Goal: Task Accomplishment & Management: Use online tool/utility

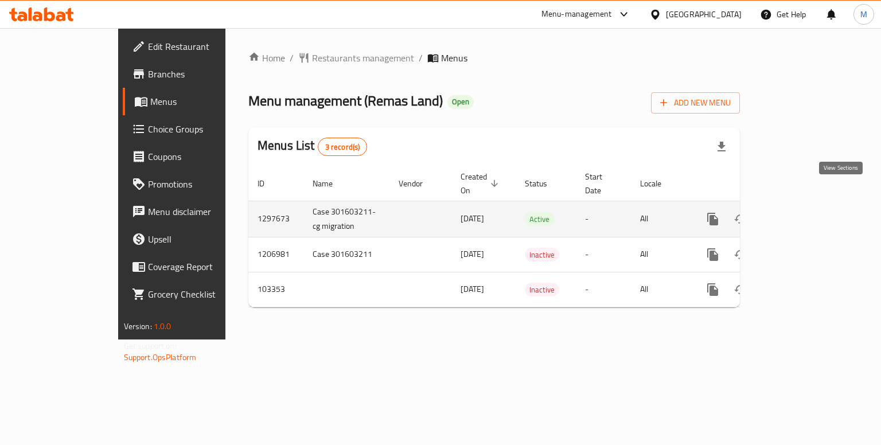
click at [803, 212] on icon "enhanced table" at bounding box center [796, 219] width 14 height 14
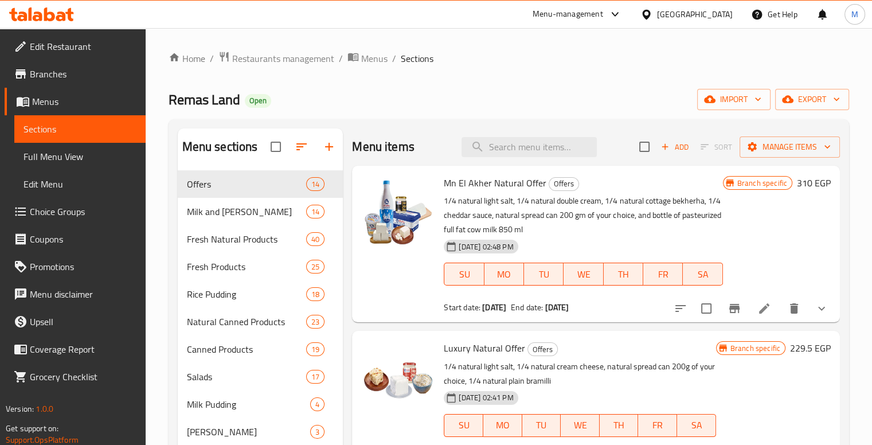
click at [301, 102] on div "Remas Land Open import export" at bounding box center [509, 99] width 681 height 21
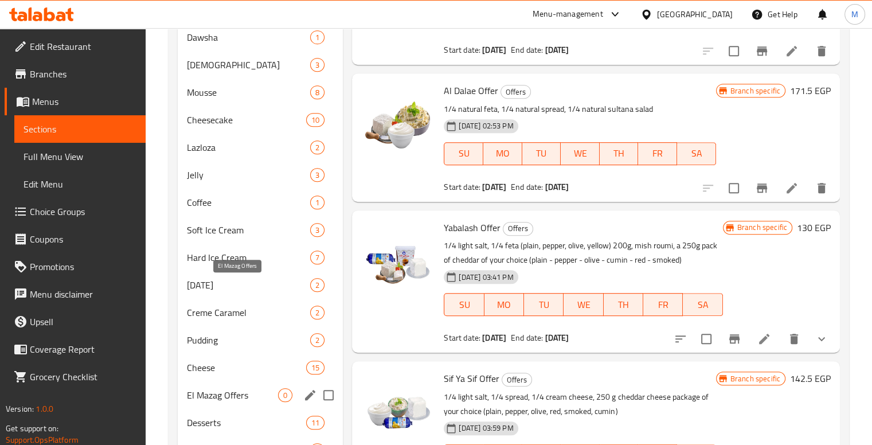
scroll to position [640, 0]
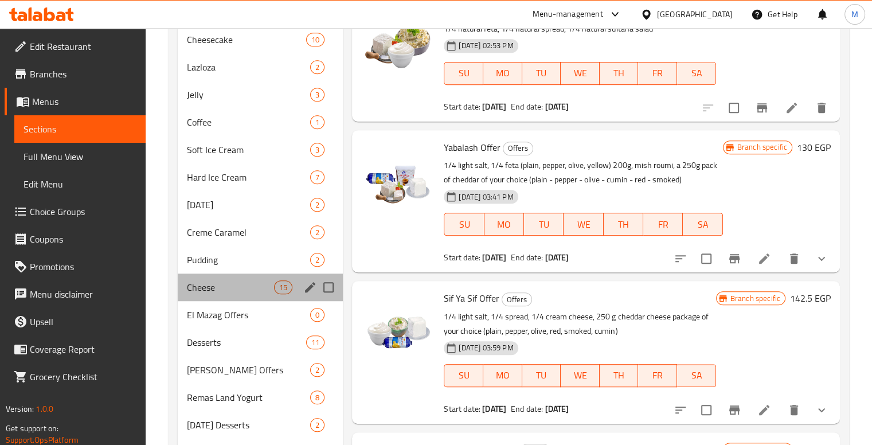
click at [225, 274] on div "Cheese 15" at bounding box center [261, 288] width 166 height 28
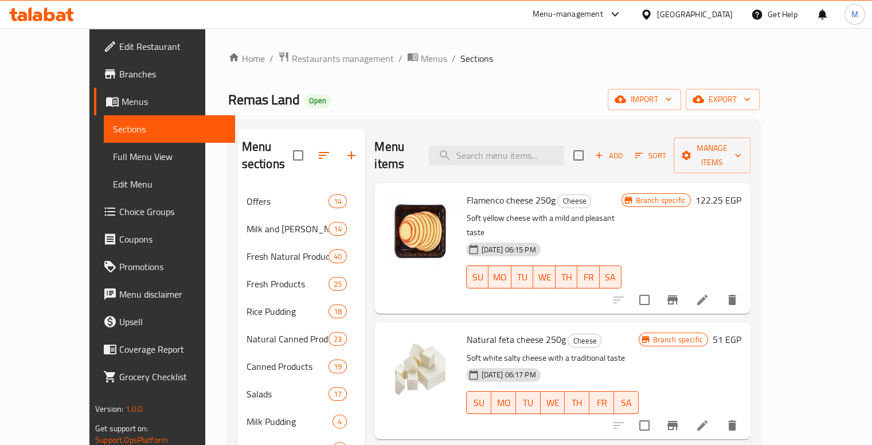
click at [383, 138] on h2 "Menu items" at bounding box center [395, 155] width 40 height 34
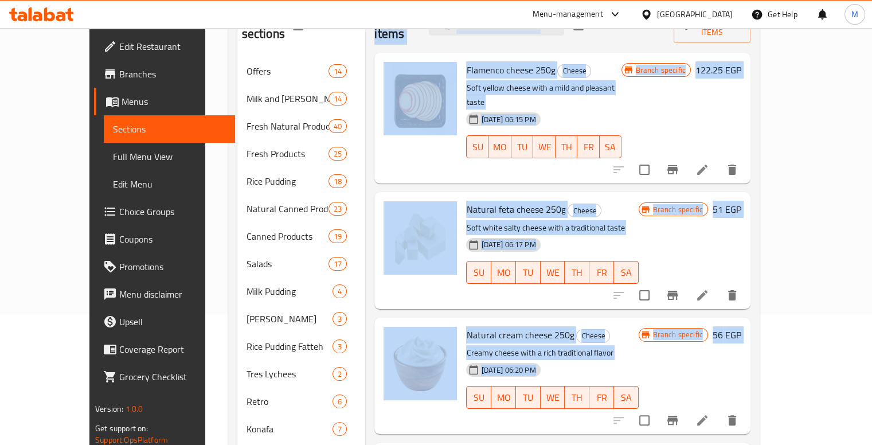
scroll to position [137, 0]
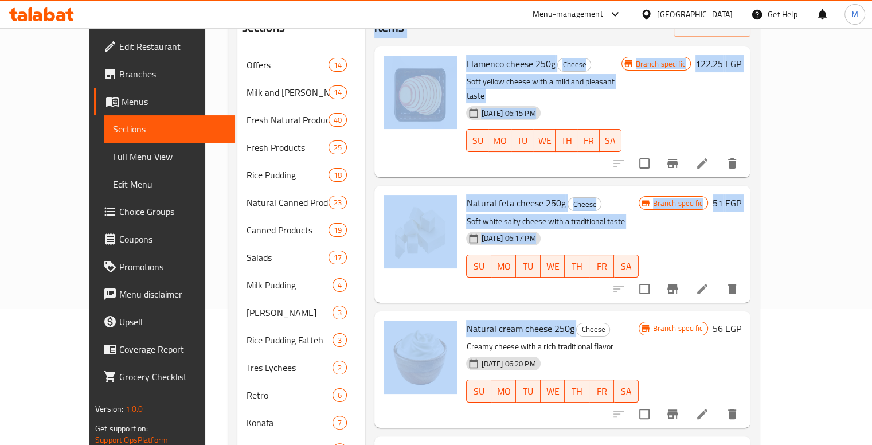
drag, startPoint x: 383, startPoint y: 137, endPoint x: 447, endPoint y: 255, distance: 134.5
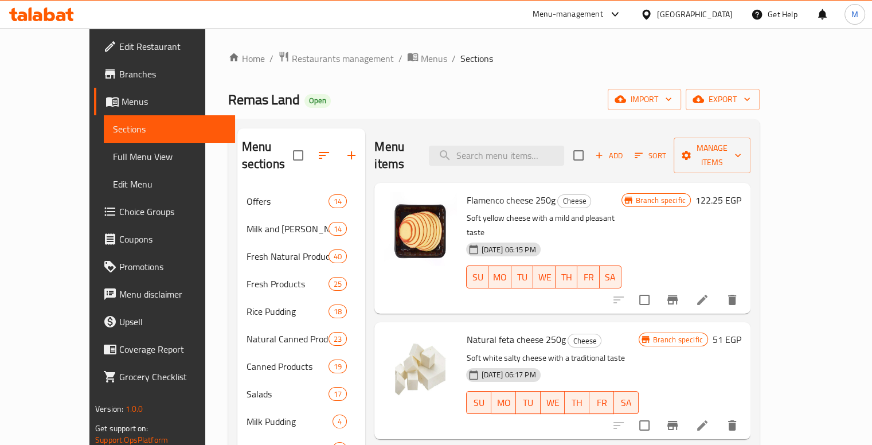
click at [435, 98] on div "Remas Land Open import export" at bounding box center [494, 99] width 532 height 21
click at [380, 139] on h2 "Menu items" at bounding box center [395, 155] width 40 height 34
drag, startPoint x: 380, startPoint y: 139, endPoint x: 429, endPoint y: 141, distance: 48.8
click at [429, 141] on div "Menu items Add Sort Manage items" at bounding box center [563, 155] width 376 height 54
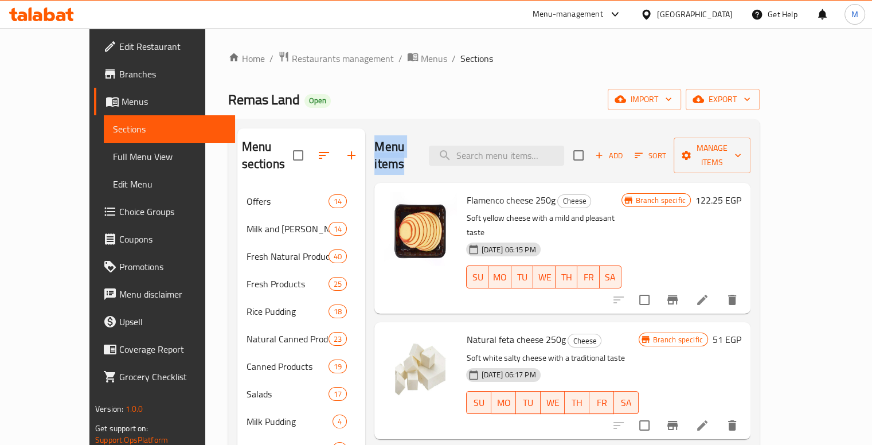
click at [429, 141] on div "Menu items Add Sort Manage items" at bounding box center [563, 155] width 376 height 54
click at [466, 192] on span "Flamenco cheese 250g" at bounding box center [510, 200] width 89 height 17
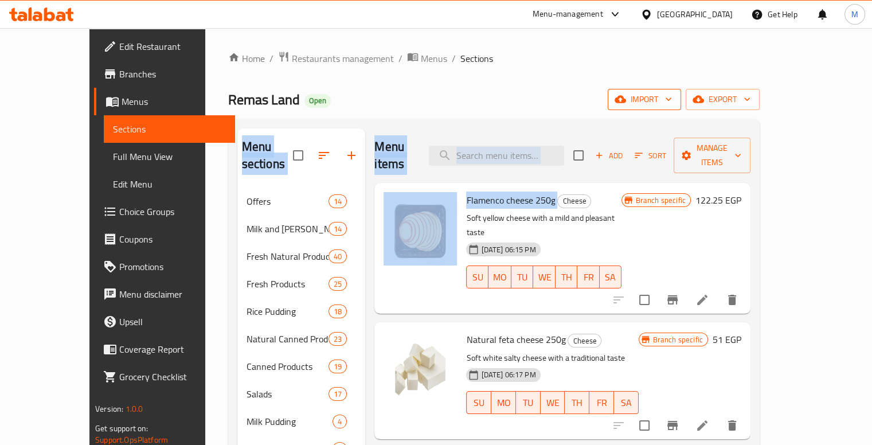
drag, startPoint x: 459, startPoint y: 163, endPoint x: 753, endPoint y: 98, distance: 300.5
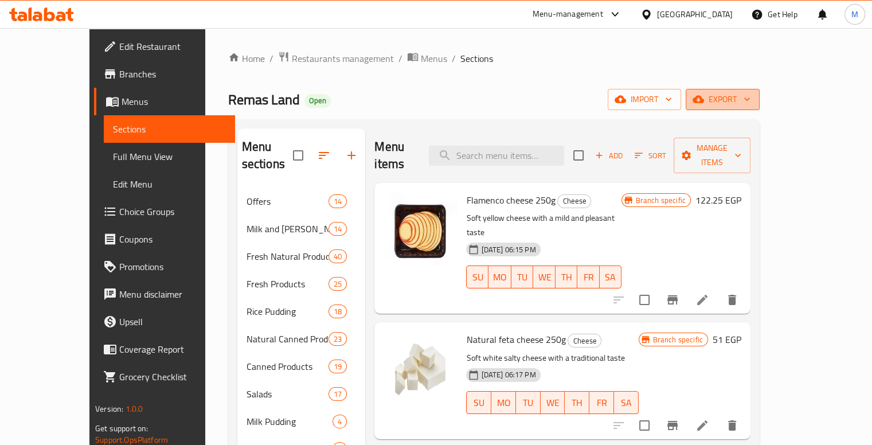
click at [751, 97] on span "export" at bounding box center [723, 99] width 56 height 14
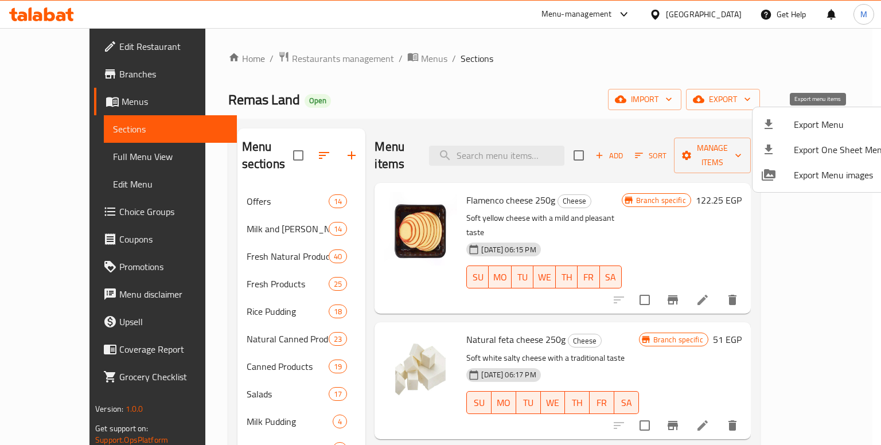
click at [785, 127] on div at bounding box center [778, 125] width 32 height 14
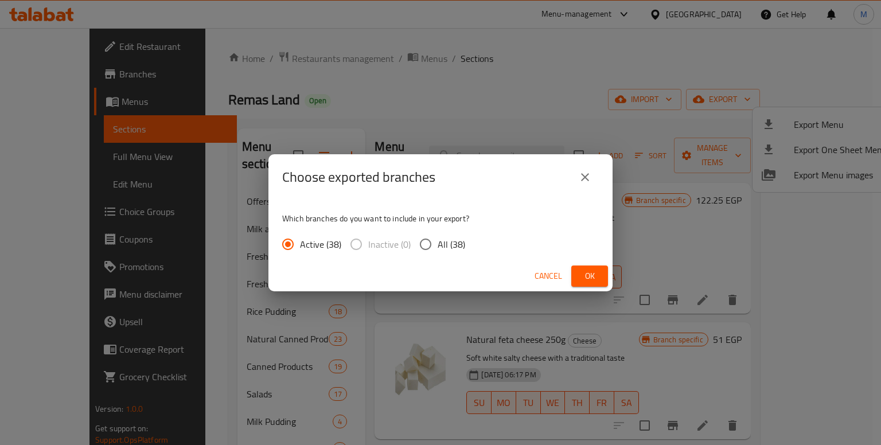
click at [438, 243] on span "All (38)" at bounding box center [452, 244] width 28 height 14
click at [420, 243] on input "All (38)" at bounding box center [426, 244] width 24 height 24
radio input "true"
click at [315, 220] on p "Which branches do you want to include in your export?" at bounding box center [440, 218] width 317 height 11
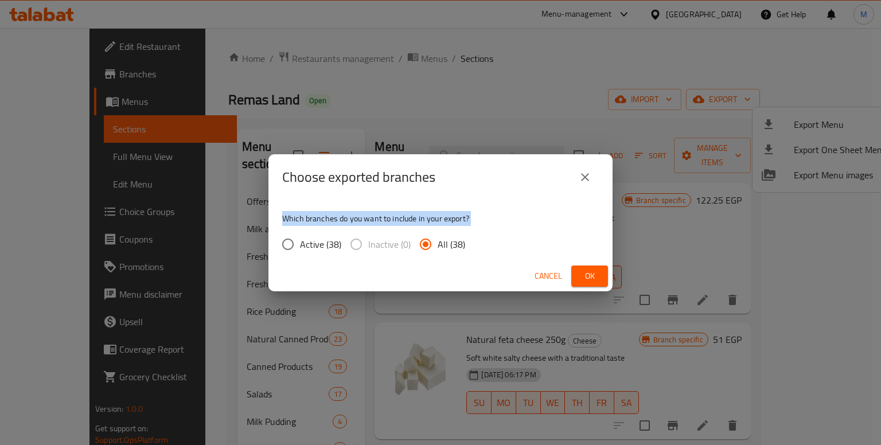
click at [315, 220] on p "Which branches do you want to include in your export?" at bounding box center [440, 218] width 317 height 11
click at [300, 240] on span "Active (38)" at bounding box center [320, 244] width 41 height 14
click at [298, 240] on input "Active (38)" at bounding box center [288, 244] width 24 height 24
radio input "true"
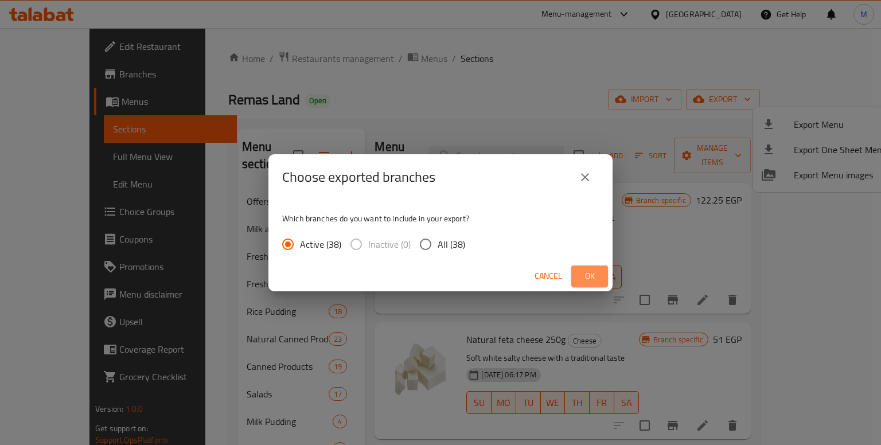
click at [586, 269] on span "Ok" at bounding box center [590, 276] width 18 height 14
